Goal: Consume media (video, audio)

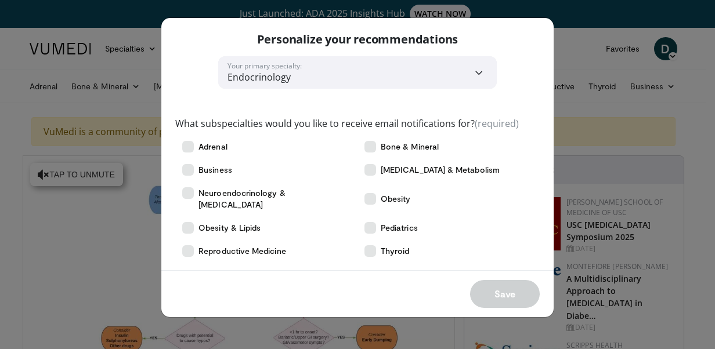
click at [577, 50] on div "**********" at bounding box center [357, 174] width 715 height 349
click at [545, 32] on div "Personalize your recommendations" at bounding box center [357, 37] width 392 height 38
click at [473, 75] on select "**********" at bounding box center [357, 72] width 278 height 32
click at [274, 44] on p "Personalize your recommendations" at bounding box center [357, 39] width 201 height 15
drag, startPoint x: 511, startPoint y: 29, endPoint x: 557, endPoint y: 39, distance: 47.6
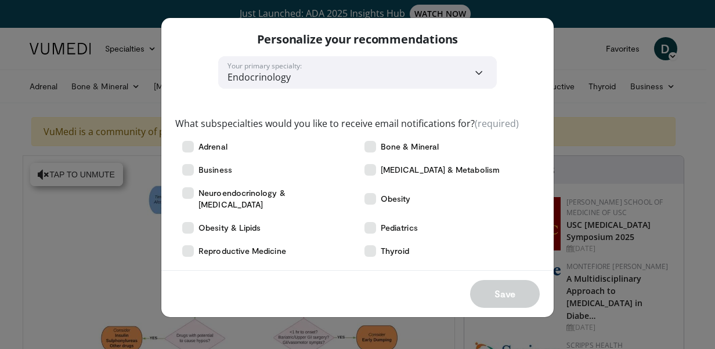
click at [467, 19] on div "Personalize your recommendations" at bounding box center [357, 37] width 392 height 38
drag, startPoint x: 557, startPoint y: 39, endPoint x: 549, endPoint y: 39, distance: 8.1
click at [553, 39] on div "**********" at bounding box center [357, 174] width 715 height 349
click at [481, 280] on div "Save" at bounding box center [357, 293] width 392 height 47
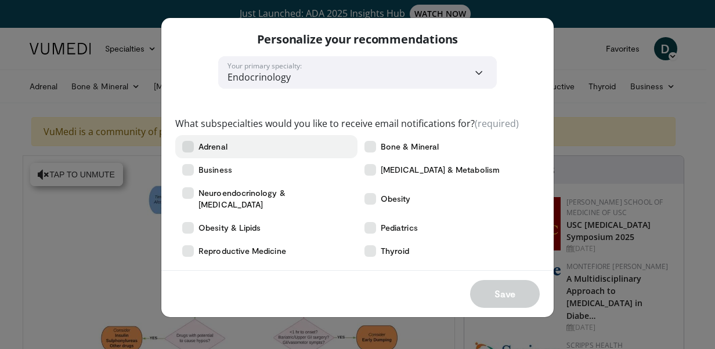
click at [212, 147] on span "Adrenal" at bounding box center [212, 147] width 29 height 12
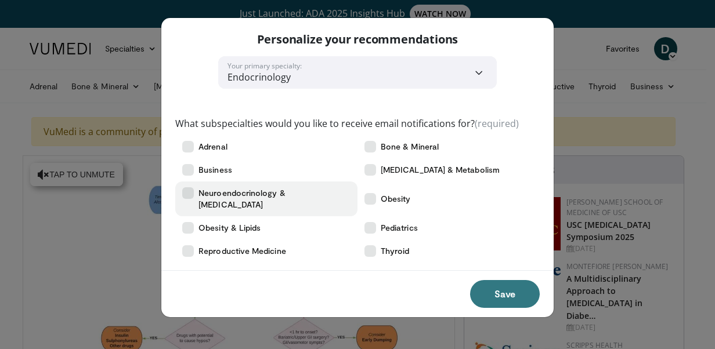
click at [218, 197] on span "Neuroendocrinology & [MEDICAL_DATA]" at bounding box center [274, 198] width 152 height 23
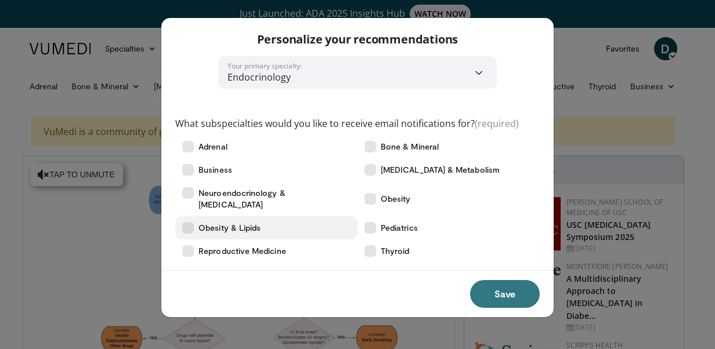
click at [226, 222] on span "Obesity & Lipids" at bounding box center [229, 228] width 62 height 12
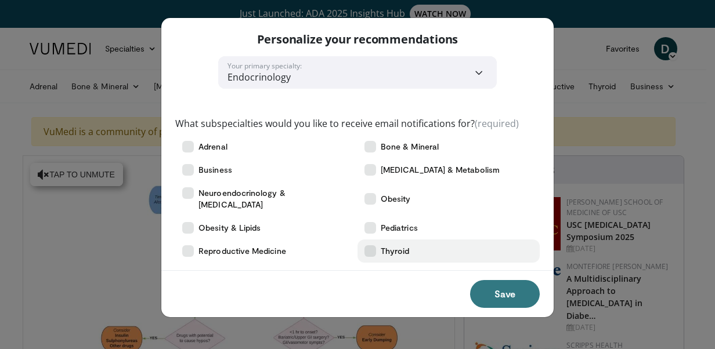
click at [371, 245] on icon at bounding box center [370, 251] width 12 height 12
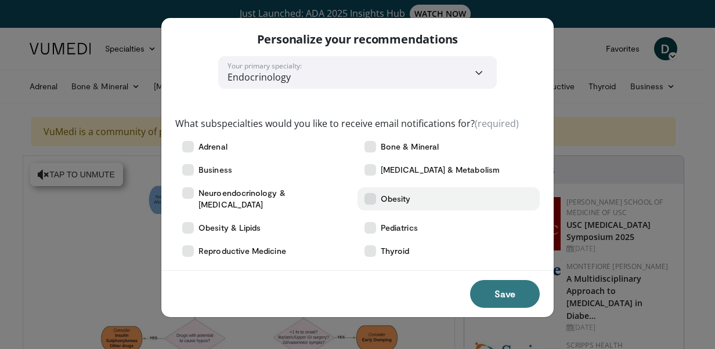
click at [385, 193] on span "Obesity" at bounding box center [396, 199] width 30 height 12
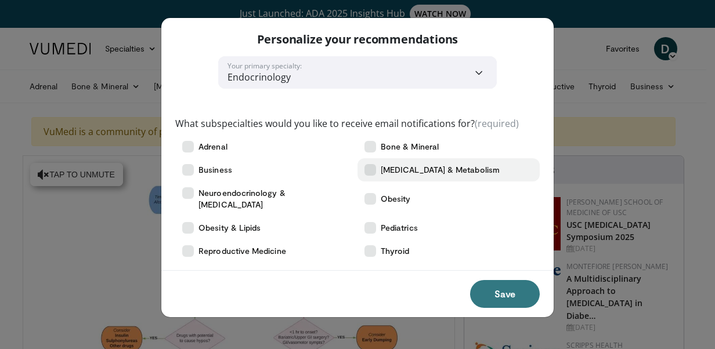
click at [386, 168] on span "[MEDICAL_DATA] & Metabolism" at bounding box center [440, 170] width 119 height 12
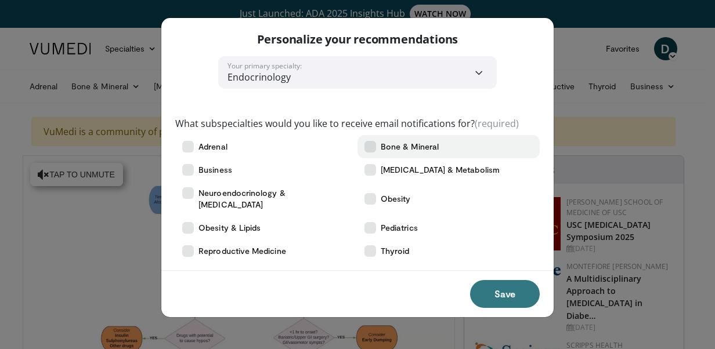
drag, startPoint x: 381, startPoint y: 144, endPoint x: 395, endPoint y: 162, distance: 23.6
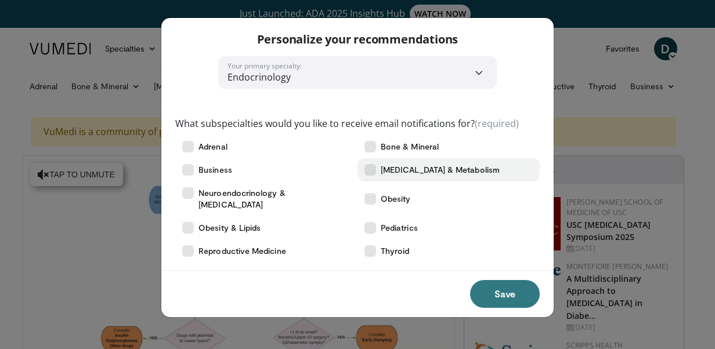
click at [382, 146] on span "Bone & Mineral" at bounding box center [410, 147] width 58 height 12
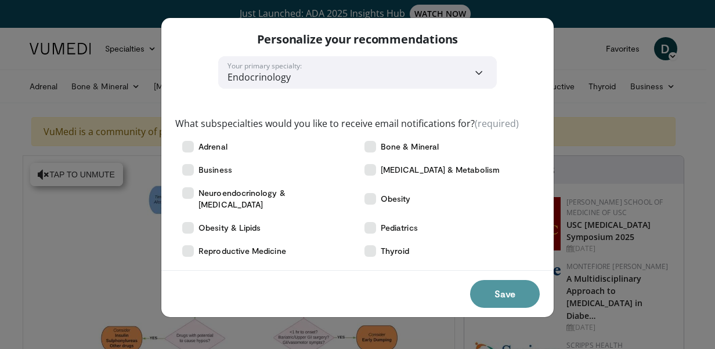
drag, startPoint x: 485, startPoint y: 274, endPoint x: 473, endPoint y: 266, distance: 14.5
click at [485, 280] on button "Save" at bounding box center [505, 294] width 70 height 28
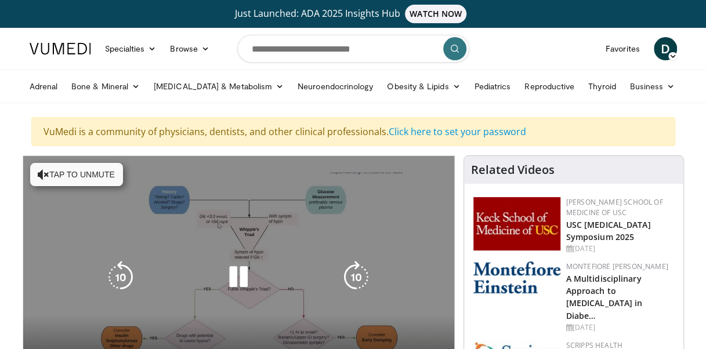
click at [271, 179] on div "10 seconds Tap to unmute" at bounding box center [238, 277] width 431 height 242
click at [236, 202] on div "10 seconds Tap to unmute" at bounding box center [238, 277] width 431 height 242
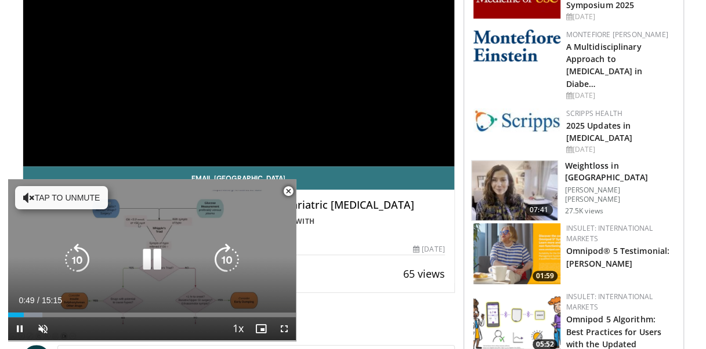
scroll to position [290, 0]
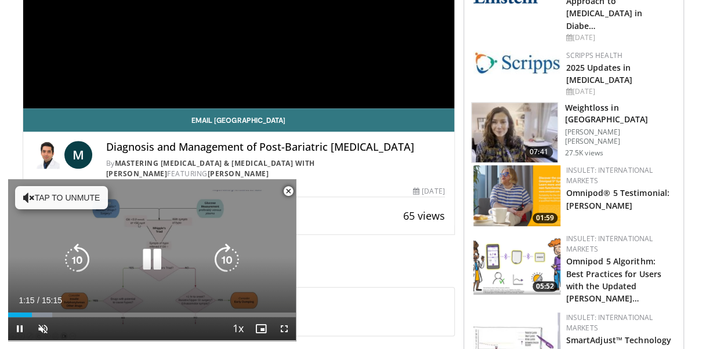
click at [50, 202] on button "Tap to unmute" at bounding box center [61, 197] width 93 height 23
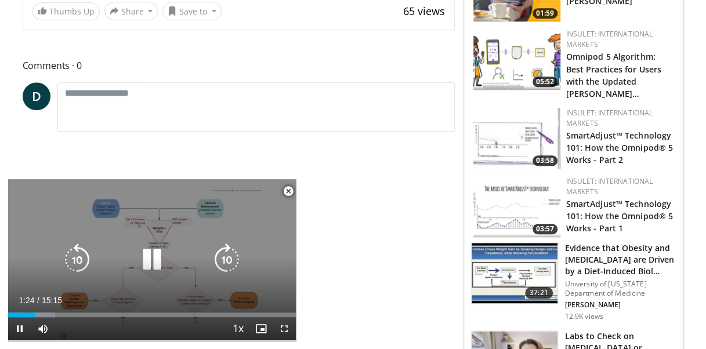
scroll to position [522, 0]
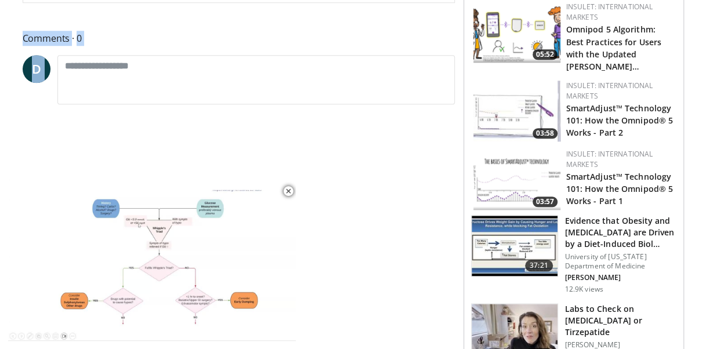
drag, startPoint x: 264, startPoint y: 193, endPoint x: 263, endPoint y: 167, distance: 25.5
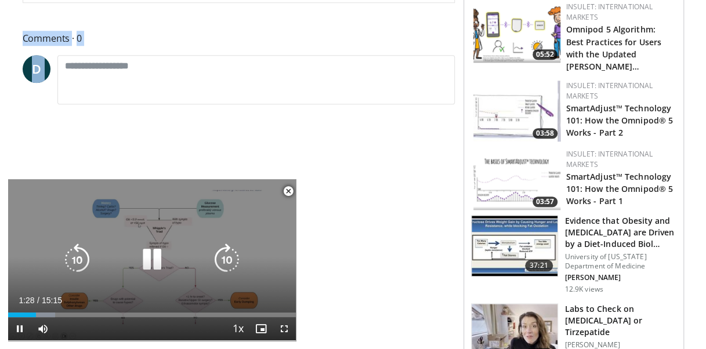
scroll to position [580, 0]
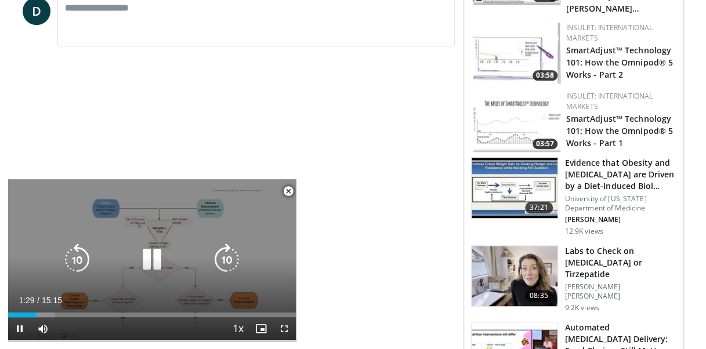
click at [172, 224] on div "10 seconds Tap to unmute" at bounding box center [152, 259] width 288 height 161
click at [146, 256] on icon "Video Player" at bounding box center [152, 260] width 32 height 32
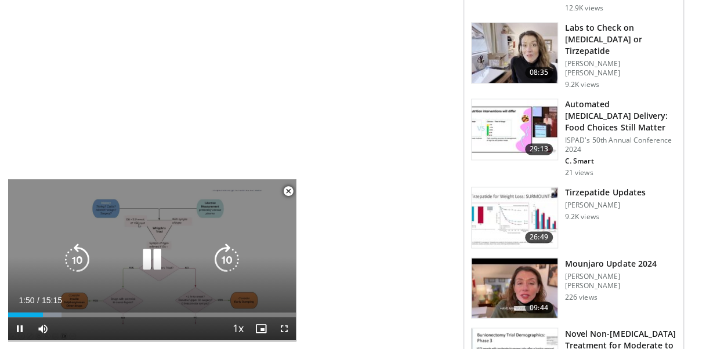
scroll to position [870, 0]
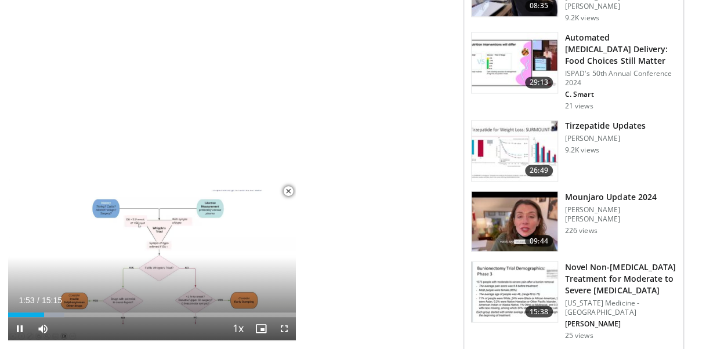
click at [289, 190] on span "Video Player" at bounding box center [288, 191] width 23 height 23
